Goal: Find specific page/section

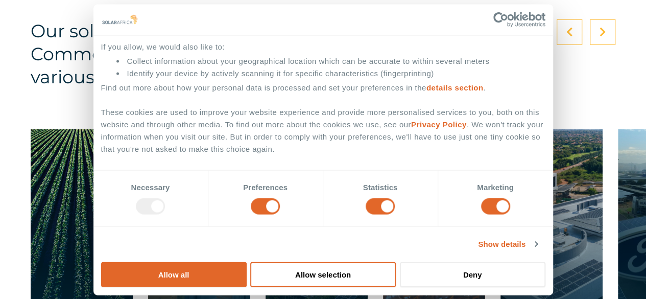
scroll to position [152, 0]
click at [396, 261] on button "Allow selection" at bounding box center [323, 273] width 146 height 25
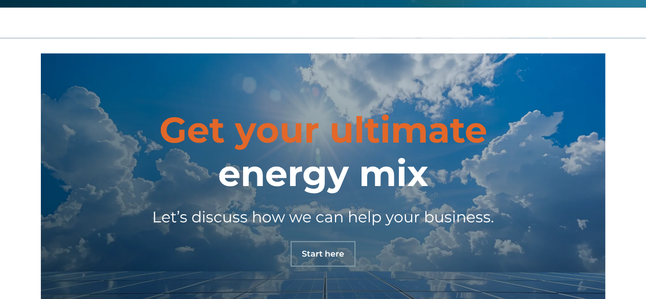
scroll to position [3318, 0]
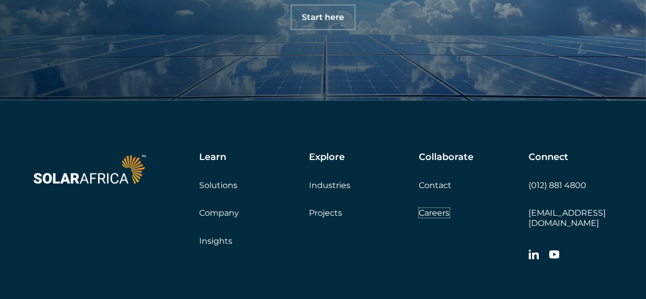
drag, startPoint x: 430, startPoint y: 210, endPoint x: 341, endPoint y: 211, distance: 89.3
click at [430, 210] on link "Careers" at bounding box center [434, 213] width 31 height 10
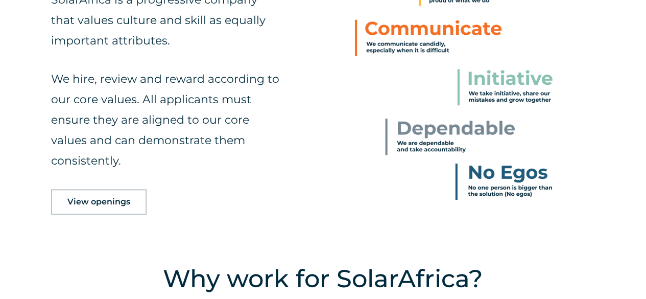
scroll to position [511, 0]
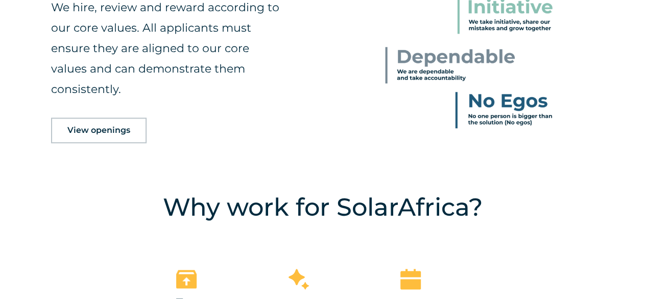
click at [110, 129] on span "View openings" at bounding box center [98, 130] width 63 height 8
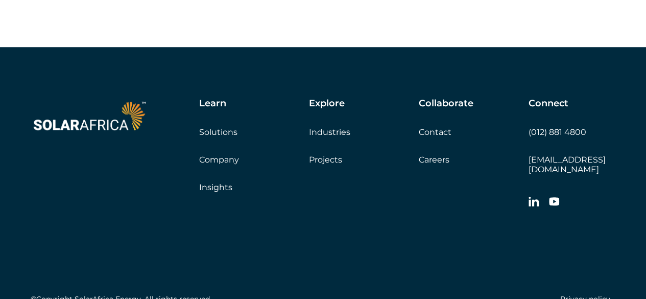
scroll to position [2421, 0]
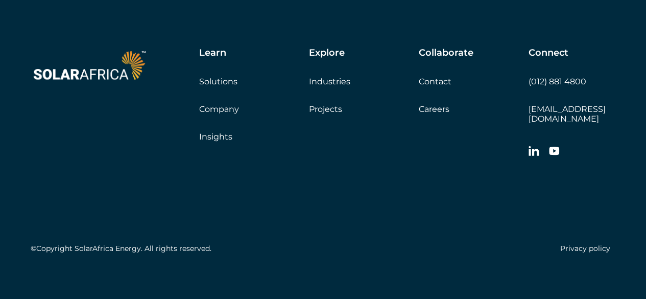
click at [531, 146] on icon at bounding box center [533, 151] width 10 height 10
